Goal: Transaction & Acquisition: Purchase product/service

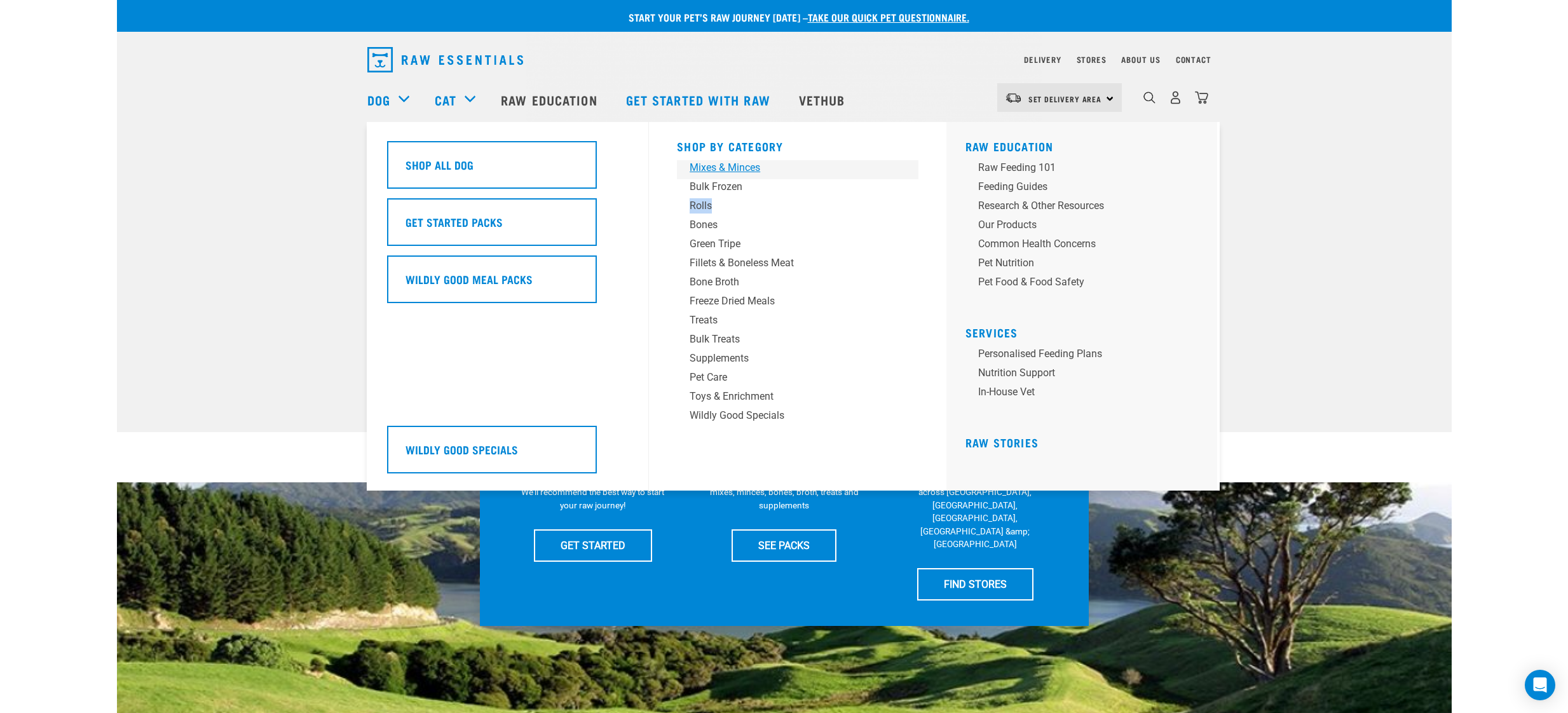
click at [713, 169] on div "Mixes & Minces" at bounding box center [788, 167] width 199 height 16
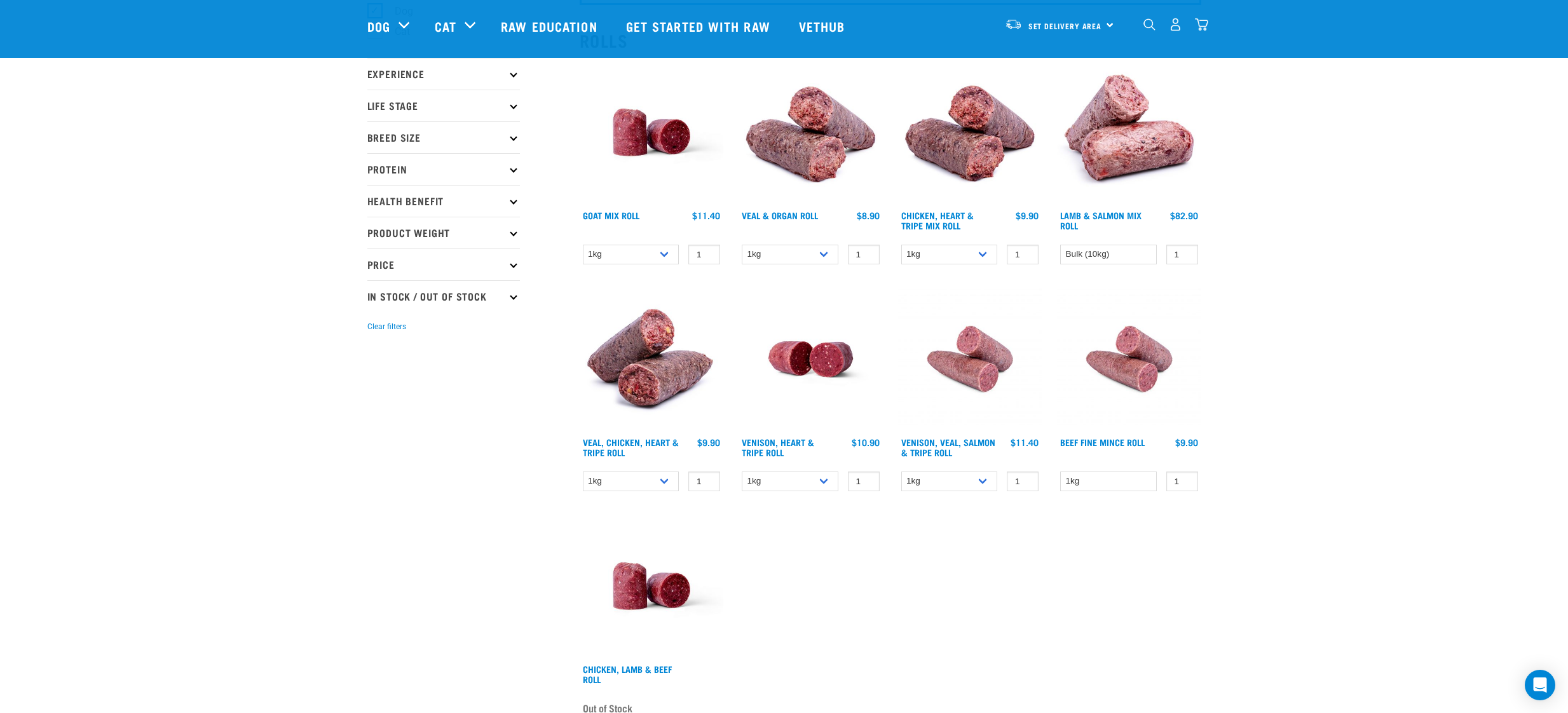
scroll to position [146, 0]
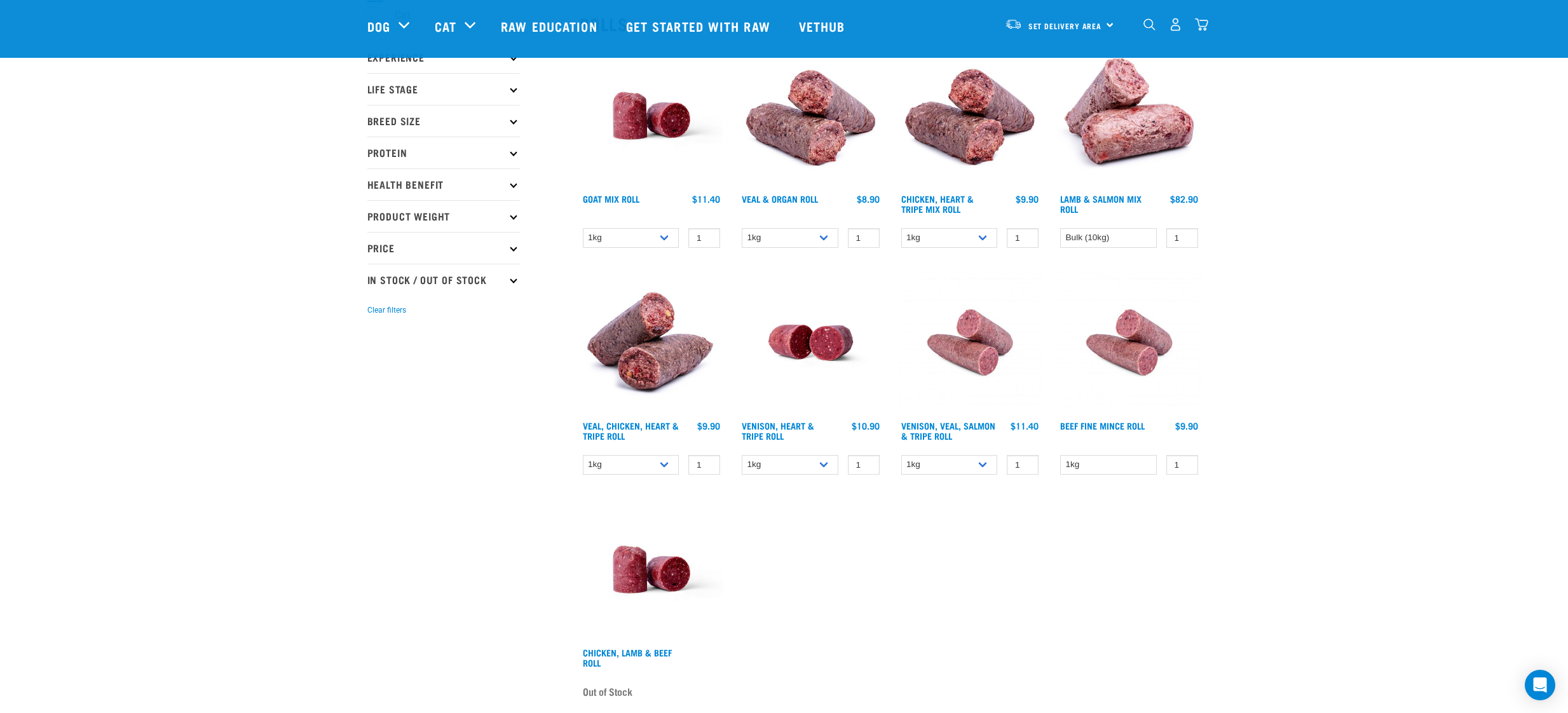
click at [990, 362] on img at bounding box center [970, 343] width 145 height 145
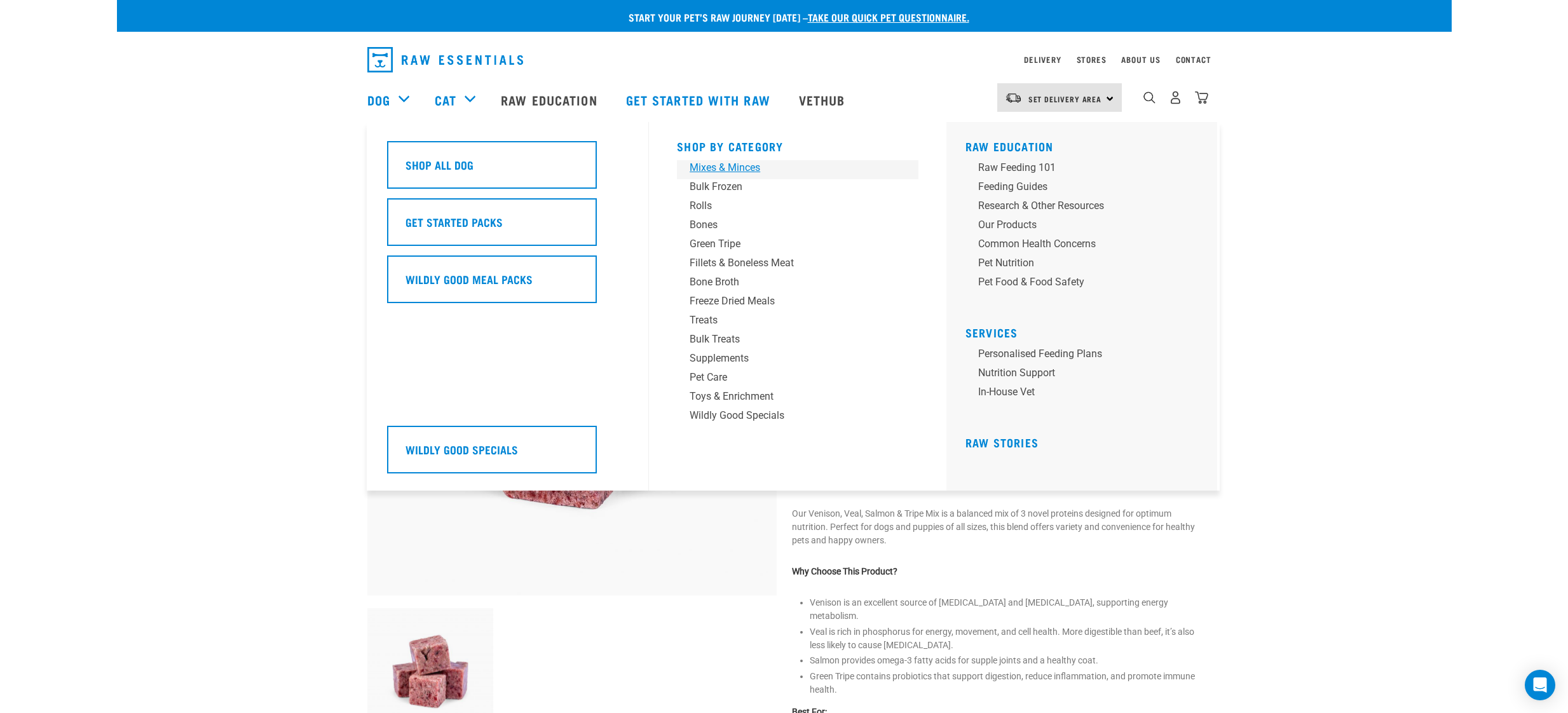
drag, startPoint x: 697, startPoint y: 168, endPoint x: 707, endPoint y: 167, distance: 10.0
click at [697, 168] on div "Mixes & Minces" at bounding box center [788, 167] width 199 height 16
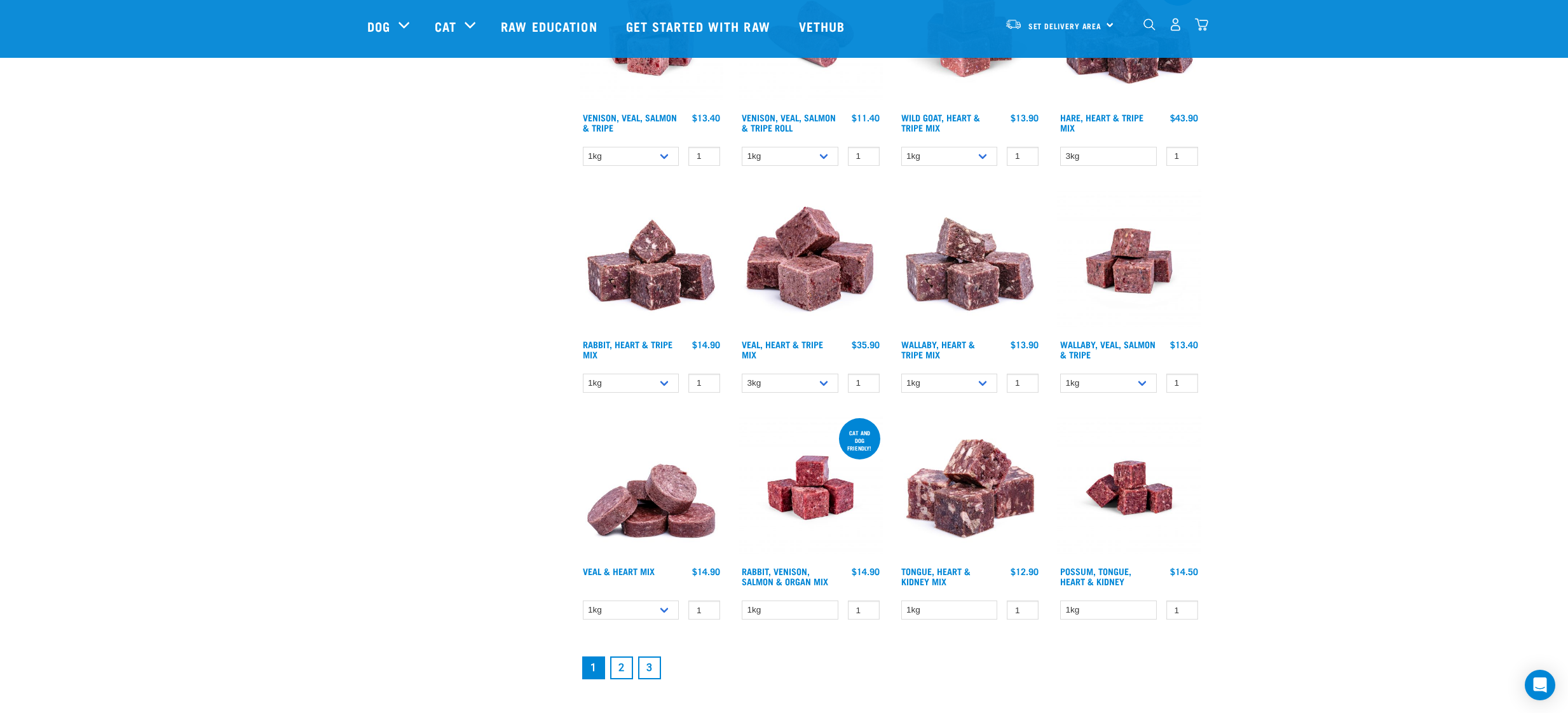
scroll to position [1363, 0]
click at [634, 669] on li "2" at bounding box center [622, 667] width 28 height 28
click at [627, 666] on link "2" at bounding box center [622, 667] width 23 height 23
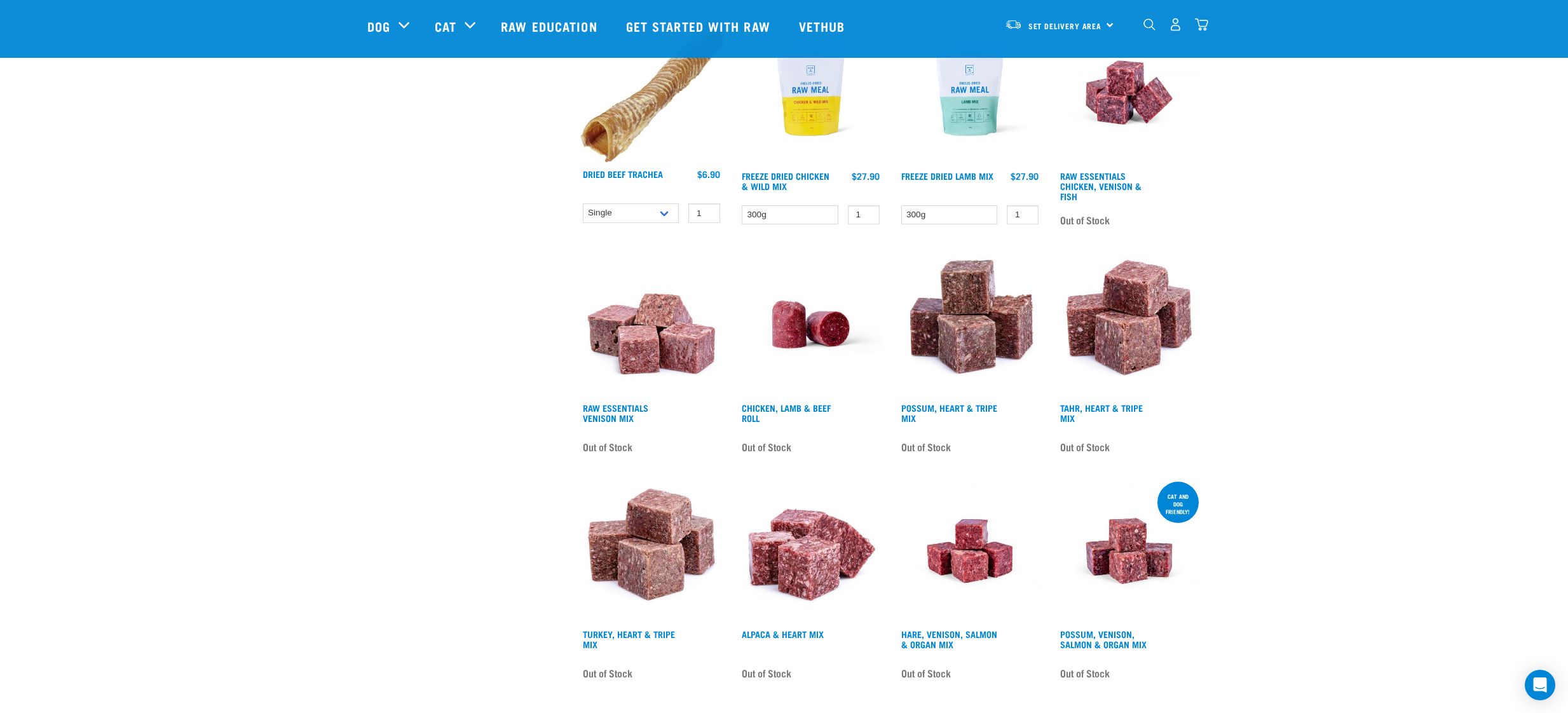
scroll to position [1402, 0]
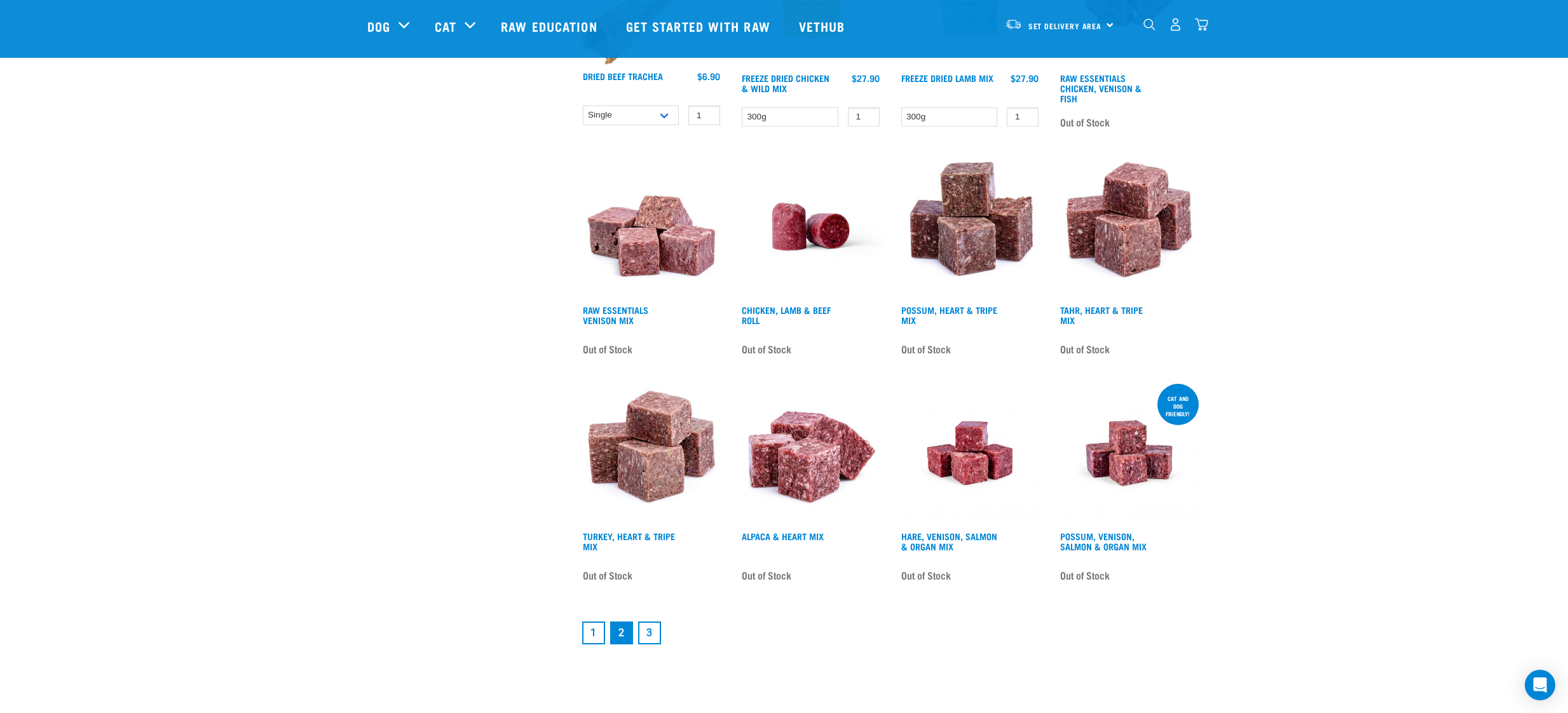
click at [642, 637] on link "3" at bounding box center [649, 632] width 23 height 23
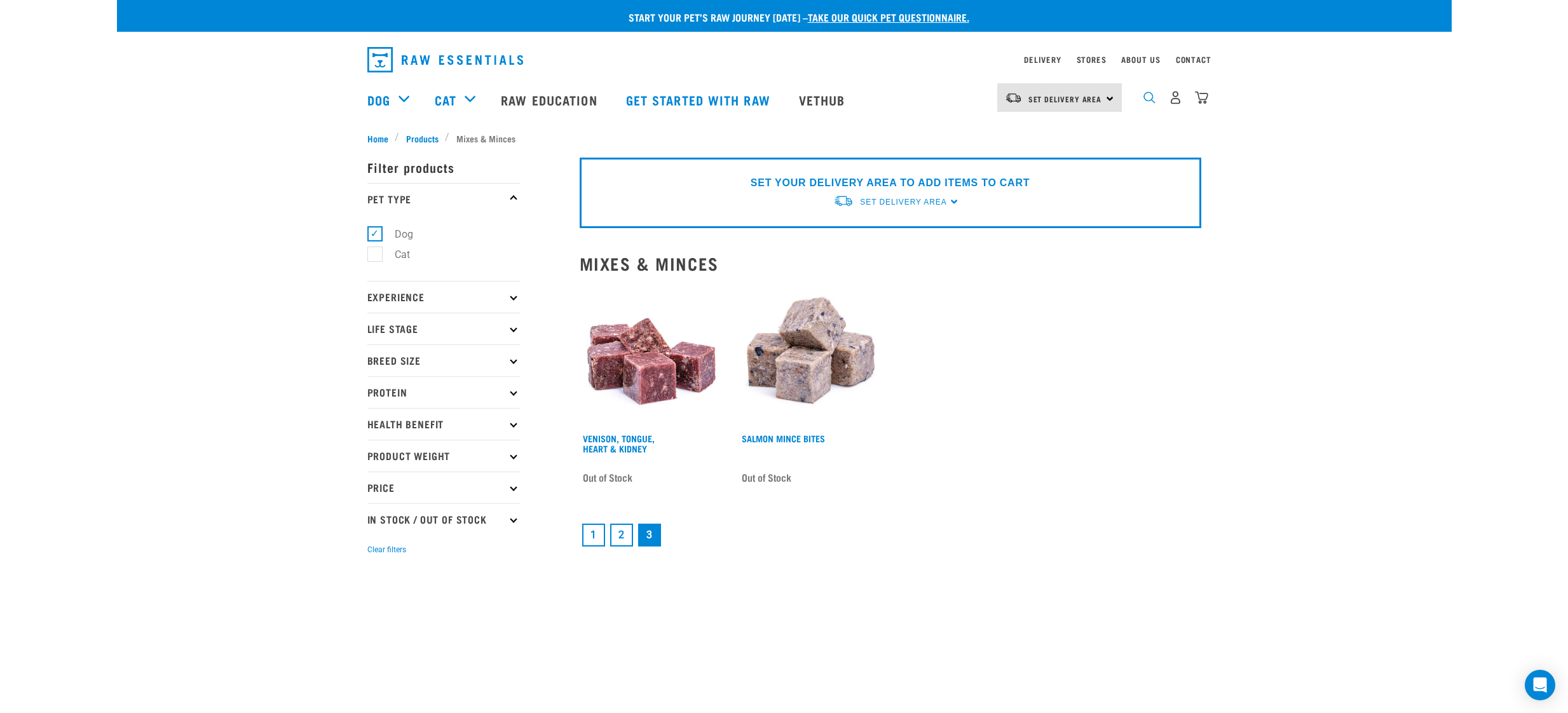
click at [1150, 101] on img "dropdown navigation" at bounding box center [1149, 97] width 12 height 12
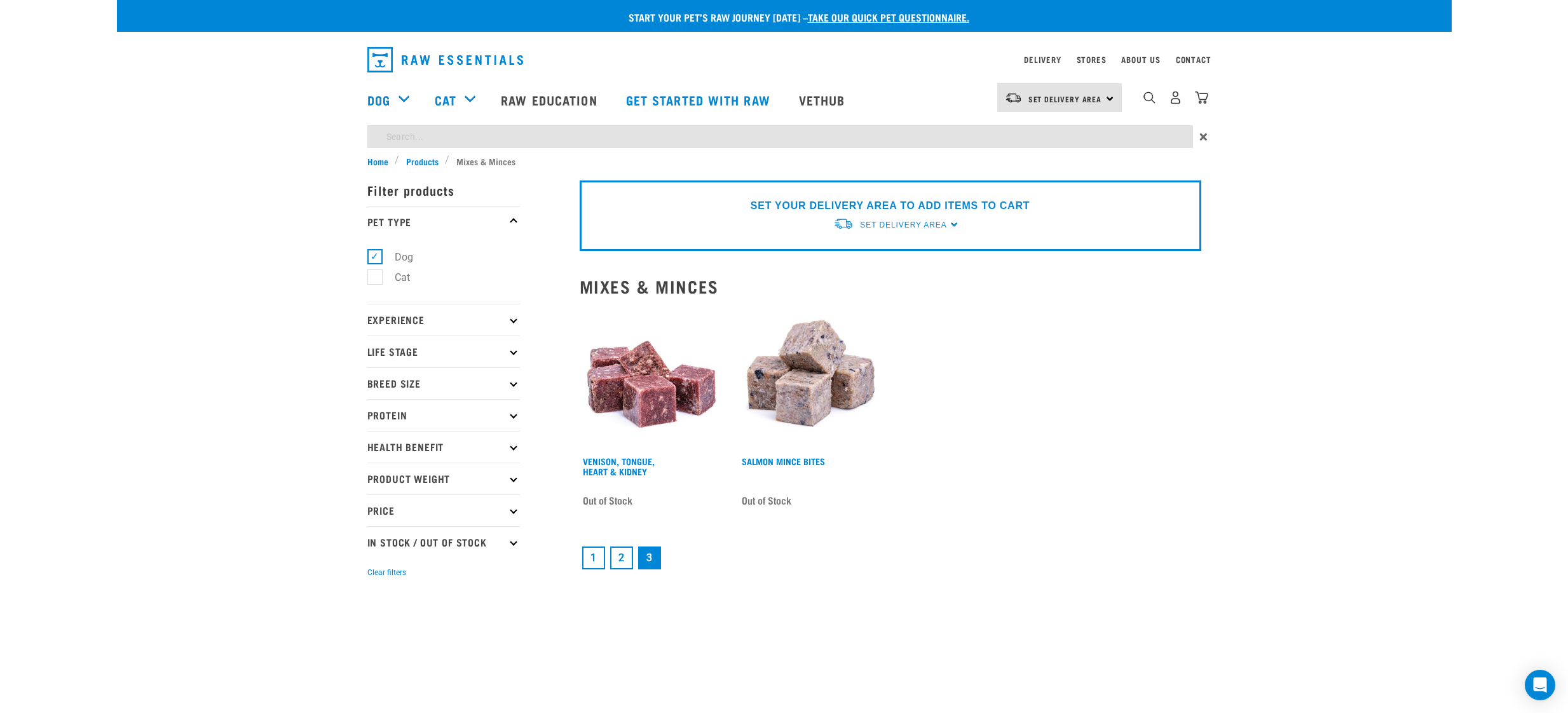
click at [1001, 140] on input "search" at bounding box center [780, 136] width 826 height 23
type input "turkey"
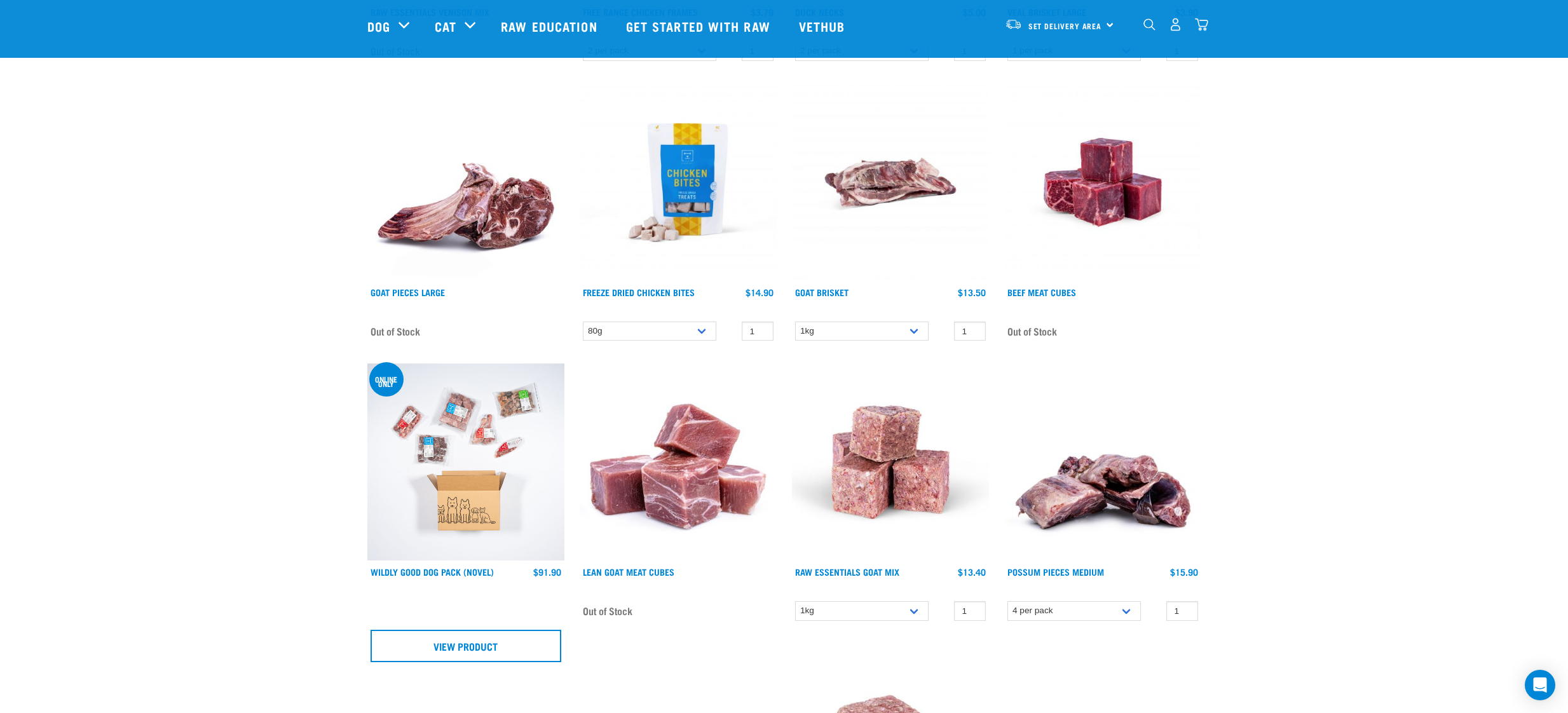
scroll to position [795, 0]
